Goal: Communication & Community: Participate in discussion

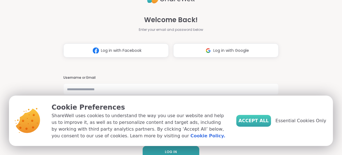
click at [264, 120] on span "Accept All" at bounding box center [254, 120] width 30 height 7
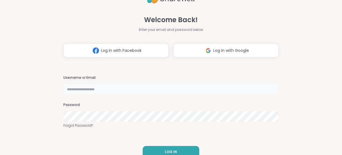
click at [149, 89] on input "text" at bounding box center [170, 89] width 215 height 11
type input "**********"
drag, startPoint x: 177, startPoint y: 135, endPoint x: 177, endPoint y: 138, distance: 3.4
click at [177, 135] on div "**********" at bounding box center [170, 77] width 215 height 155
click at [179, 149] on button "LOG IN" at bounding box center [171, 152] width 57 height 12
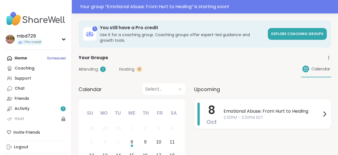
click at [257, 117] on span "2:30PM - 3:30PM EDT" at bounding box center [272, 118] width 98 height 6
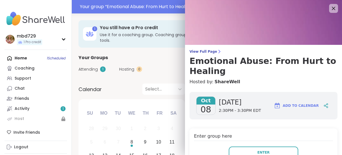
scroll to position [61, 0]
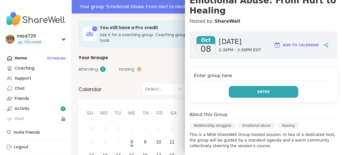
click at [264, 90] on button "Enter" at bounding box center [264, 92] width 70 height 12
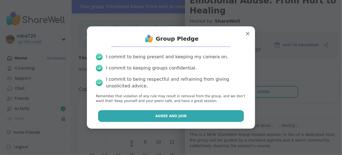
click at [165, 113] on button "Agree and Join" at bounding box center [171, 116] width 146 height 12
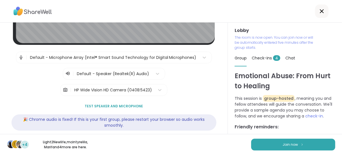
scroll to position [98, 0]
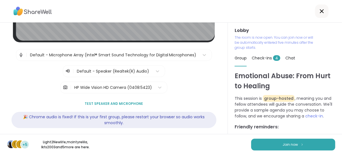
click at [116, 101] on span "Test speaker and microphone" at bounding box center [114, 103] width 58 height 5
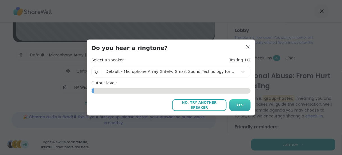
click at [238, 103] on span "Yes" at bounding box center [239, 105] width 7 height 5
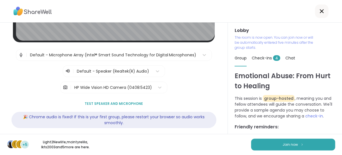
scroll to position [4, 0]
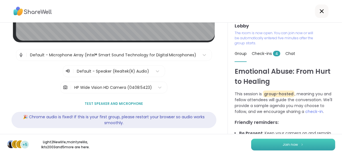
click at [271, 146] on button "Join now" at bounding box center [293, 145] width 84 height 12
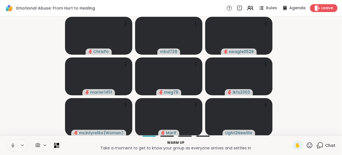
click at [12, 144] on icon at bounding box center [12, 145] width 1 height 3
click at [198, 22] on icon at bounding box center [196, 24] width 6 height 6
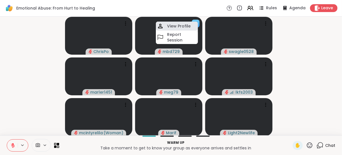
click at [178, 27] on h4 "View Profile" at bounding box center [179, 26] width 24 height 6
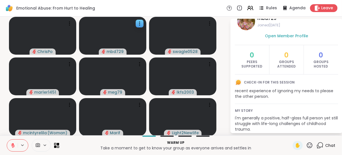
scroll to position [0, 0]
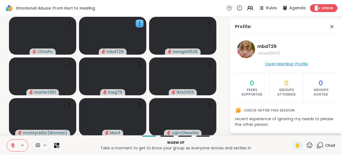
click at [277, 64] on span "Open Member Profile" at bounding box center [286, 64] width 43 height 6
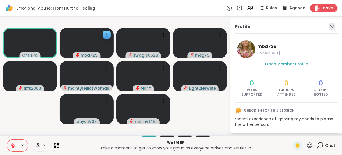
click at [329, 27] on icon at bounding box center [332, 26] width 7 height 7
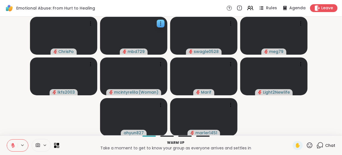
click at [335, 94] on div "ChrisPo mbd729 swagle0528 meg79 lkfs2003 mcintyrelila ( Woman ) Marif Light2New…" at bounding box center [171, 76] width 342 height 119
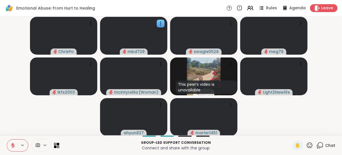
click at [57, 145] on icon at bounding box center [58, 144] width 3 height 3
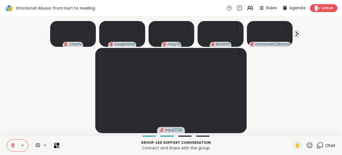
click at [57, 145] on icon at bounding box center [58, 144] width 3 height 3
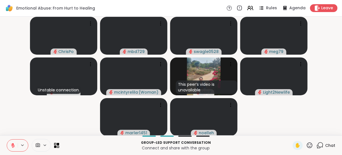
click at [335, 73] on div "ChrisPo mbd729 swagle0528 meg79 Unstable connection lkfs2003 [PERSON_NAME] ( Wo…" at bounding box center [171, 76] width 342 height 119
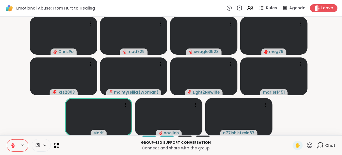
click at [11, 147] on icon at bounding box center [12, 145] width 5 height 5
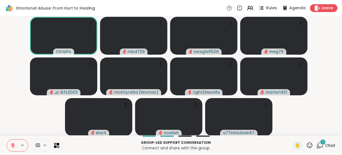
click at [338, 63] on html "Emotional Abuse: From Hurt to Healing Rules Agenda Leave ChrisPo mbd729 swagle0…" at bounding box center [171, 77] width 342 height 155
click at [55, 145] on icon at bounding box center [55, 144] width 3 height 3
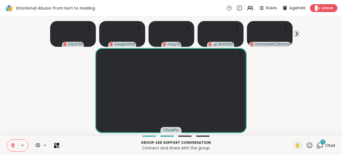
click at [306, 145] on icon at bounding box center [309, 145] width 7 height 7
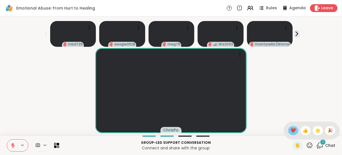
click at [290, 130] on span "❤️" at bounding box center [293, 130] width 6 height 7
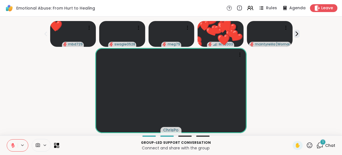
click at [287, 99] on div "ChrisPo" at bounding box center [170, 90] width 335 height 85
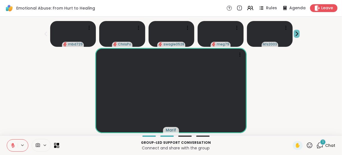
click at [296, 33] on icon at bounding box center [297, 34] width 6 height 6
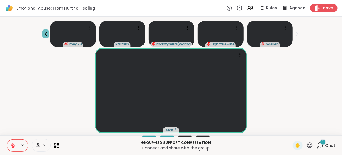
click at [41, 33] on div "meg79 lkfs2003 mcintyrelila ( Woman ) Light2Newlife noelleh" at bounding box center [170, 33] width 335 height 28
click at [42, 33] on icon at bounding box center [45, 34] width 7 height 7
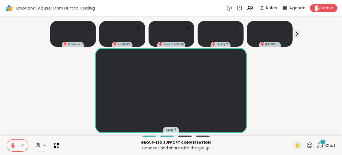
click at [13, 144] on icon at bounding box center [13, 144] width 2 height 2
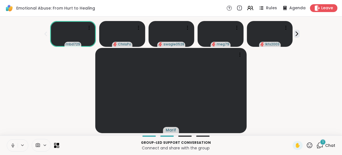
click at [13, 144] on icon at bounding box center [12, 145] width 1 height 3
click at [12, 147] on icon at bounding box center [12, 145] width 5 height 5
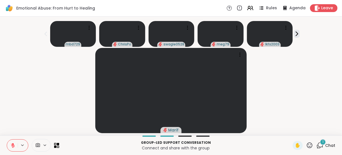
click at [13, 144] on icon at bounding box center [13, 144] width 2 height 2
click at [13, 147] on icon at bounding box center [12, 145] width 5 height 5
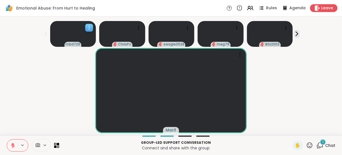
click at [87, 25] on icon at bounding box center [89, 28] width 6 height 6
click at [21, 58] on div "Marif" at bounding box center [170, 90] width 335 height 85
click at [23, 143] on icon at bounding box center [22, 145] width 4 height 5
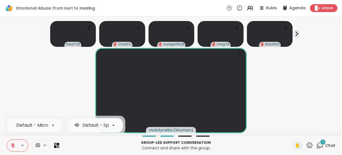
click at [10, 145] on icon at bounding box center [12, 145] width 5 height 5
click at [13, 144] on icon at bounding box center [12, 145] width 1 height 3
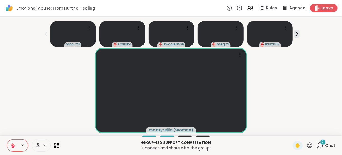
click at [61, 100] on div "[PERSON_NAME] ( Woman )" at bounding box center [170, 90] width 335 height 85
click at [15, 143] on icon at bounding box center [12, 145] width 5 height 5
click at [27, 146] on button at bounding box center [23, 145] width 10 height 5
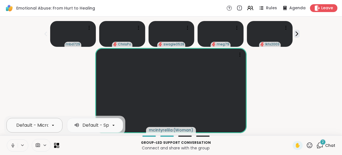
scroll to position [0, 147]
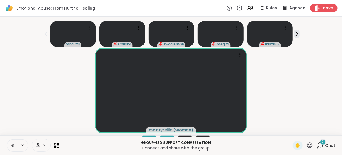
click at [76, 88] on div "[PERSON_NAME] ( Woman )" at bounding box center [170, 90] width 335 height 85
click at [13, 144] on icon at bounding box center [12, 145] width 5 height 5
click at [22, 146] on icon at bounding box center [22, 145] width 2 height 1
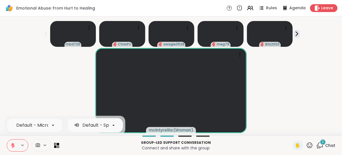
scroll to position [0, 46]
click at [113, 126] on icon at bounding box center [113, 125] width 5 height 5
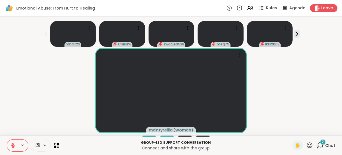
click at [45, 97] on div "[PERSON_NAME] ( Woman )" at bounding box center [170, 90] width 335 height 85
click at [74, 42] on span "mbd729" at bounding box center [73, 44] width 15 height 4
click at [13, 145] on icon at bounding box center [13, 146] width 4 height 4
click at [13, 145] on icon at bounding box center [12, 145] width 5 height 5
click at [20, 146] on icon at bounding box center [22, 145] width 4 height 5
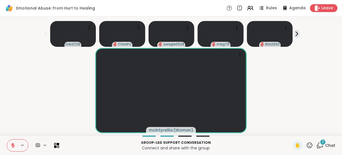
click at [28, 94] on div "[PERSON_NAME] ( Woman )" at bounding box center [170, 90] width 335 height 85
click at [306, 146] on icon at bounding box center [309, 145] width 7 height 7
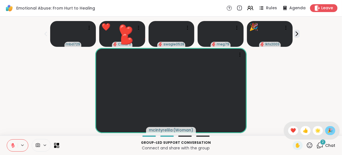
click at [328, 132] on span "🎉" at bounding box center [331, 130] width 6 height 7
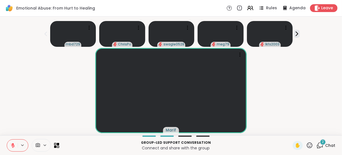
click at [12, 146] on icon at bounding box center [12, 145] width 5 height 5
click at [12, 146] on icon at bounding box center [12, 146] width 3 height 2
click at [12, 146] on icon at bounding box center [12, 145] width 5 height 5
click at [13, 144] on icon at bounding box center [12, 145] width 5 height 5
click at [296, 34] on icon at bounding box center [297, 34] width 2 height 4
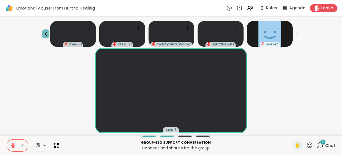
click at [44, 33] on icon at bounding box center [45, 34] width 3 height 4
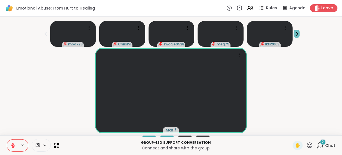
click at [294, 34] on icon at bounding box center [297, 34] width 6 height 6
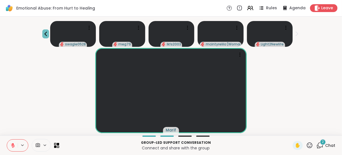
click at [43, 31] on icon at bounding box center [45, 34] width 7 height 7
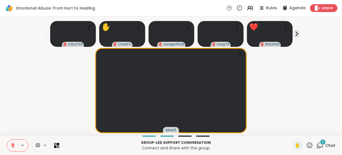
click at [307, 146] on icon at bounding box center [309, 145] width 7 height 7
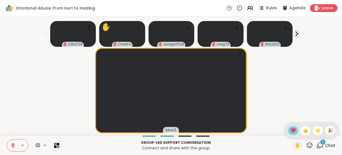
click at [290, 131] on span "❤️" at bounding box center [293, 130] width 6 height 7
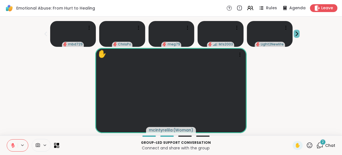
click at [296, 32] on icon at bounding box center [297, 34] width 2 height 4
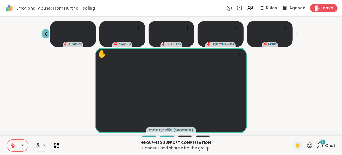
click at [43, 33] on icon at bounding box center [45, 34] width 7 height 7
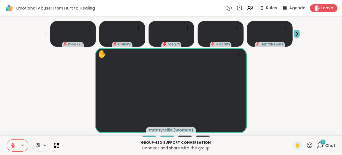
click at [296, 34] on icon at bounding box center [297, 34] width 6 height 6
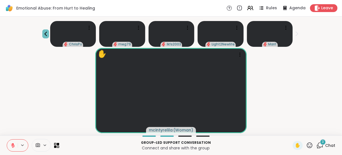
click at [47, 33] on icon at bounding box center [45, 34] width 7 height 7
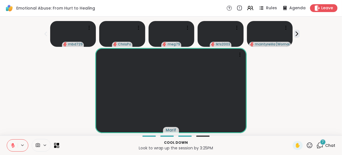
click at [320, 145] on div "7" at bounding box center [323, 142] width 6 height 6
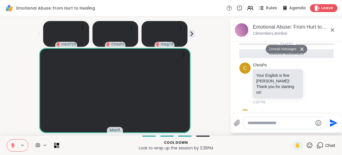
scroll to position [271, 0]
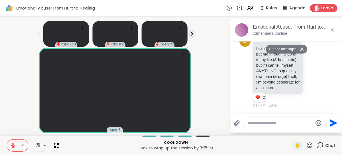
click at [329, 29] on icon at bounding box center [332, 30] width 7 height 7
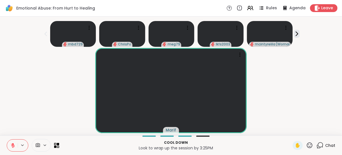
click at [308, 144] on icon at bounding box center [310, 145] width 6 height 6
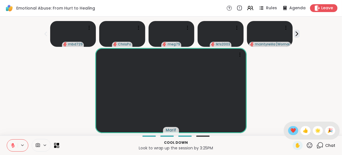
click at [290, 129] on span "❤️" at bounding box center [293, 130] width 6 height 7
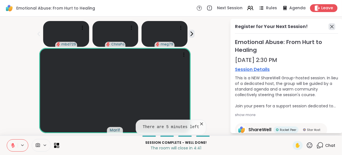
click at [329, 24] on icon at bounding box center [332, 26] width 7 height 7
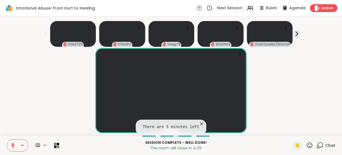
click at [199, 123] on icon at bounding box center [202, 124] width 6 height 6
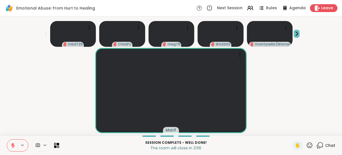
click at [294, 34] on icon at bounding box center [297, 34] width 6 height 6
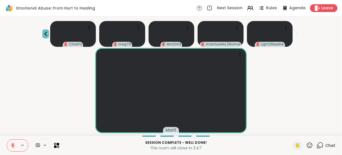
click at [44, 33] on icon at bounding box center [45, 34] width 3 height 4
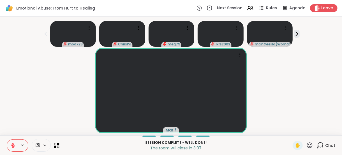
click at [55, 146] on icon at bounding box center [55, 147] width 3 height 3
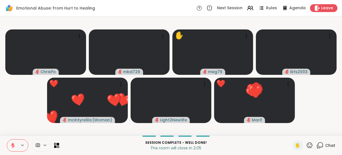
click at [306, 146] on icon at bounding box center [309, 145] width 7 height 7
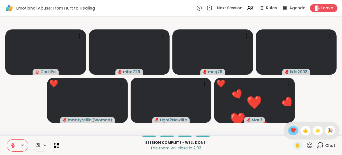
click at [290, 133] on span "❤️" at bounding box center [293, 130] width 6 height 7
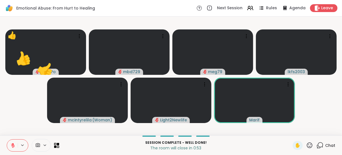
click at [306, 143] on icon at bounding box center [309, 145] width 7 height 7
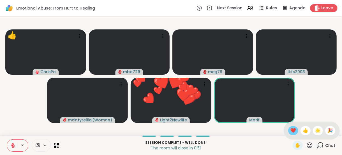
click at [290, 131] on span "❤️" at bounding box center [293, 130] width 6 height 7
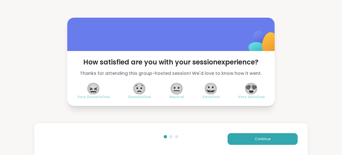
click at [251, 89] on span "😍" at bounding box center [252, 89] width 14 height 10
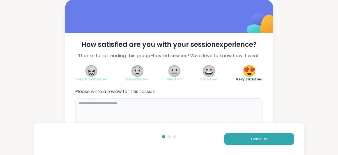
click at [202, 105] on textarea at bounding box center [168, 111] width 187 height 27
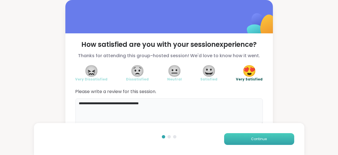
type textarea "**********"
click at [269, 137] on button "Continue" at bounding box center [259, 139] width 70 height 12
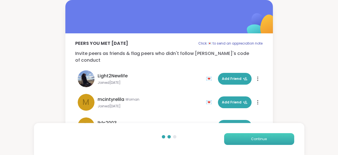
click at [272, 143] on button "Continue" at bounding box center [259, 139] width 70 height 12
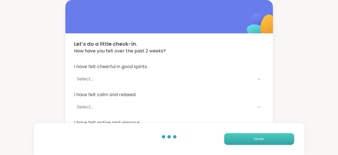
click at [284, 134] on button "Finish" at bounding box center [259, 139] width 70 height 12
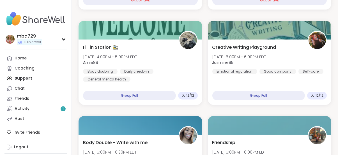
scroll to position [407, 0]
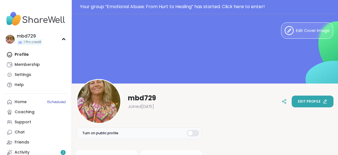
click at [312, 99] on span "Edit profile" at bounding box center [309, 101] width 23 height 5
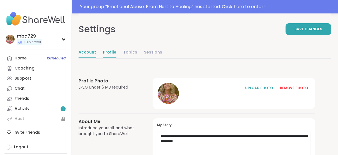
click at [87, 51] on link "Account" at bounding box center [88, 52] width 18 height 11
select select "**"
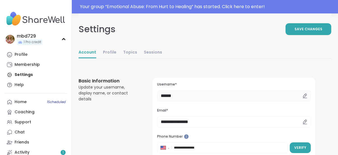
click at [201, 95] on input "******" at bounding box center [234, 95] width 154 height 11
type input "*"
type input "****"
click at [296, 31] on button "Save Changes" at bounding box center [308, 29] width 46 height 12
